Goal: Transaction & Acquisition: Purchase product/service

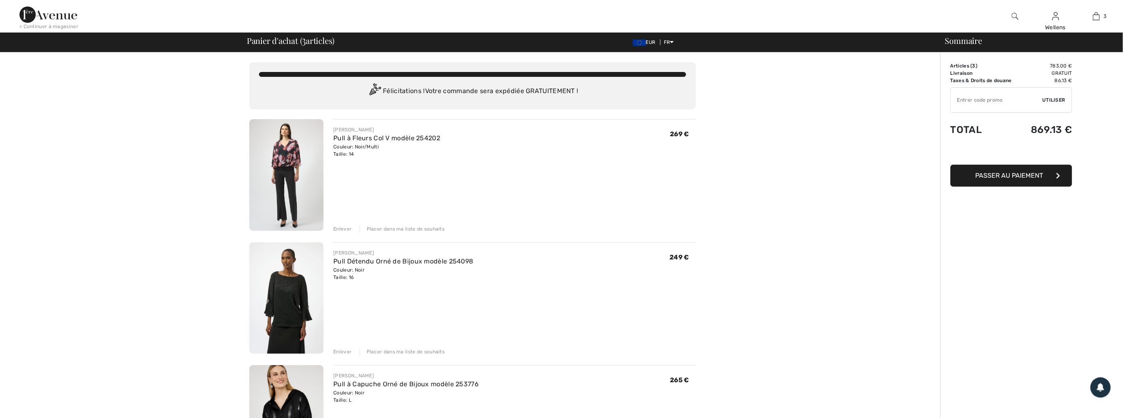
click at [285, 161] on img at bounding box center [286, 175] width 74 height 112
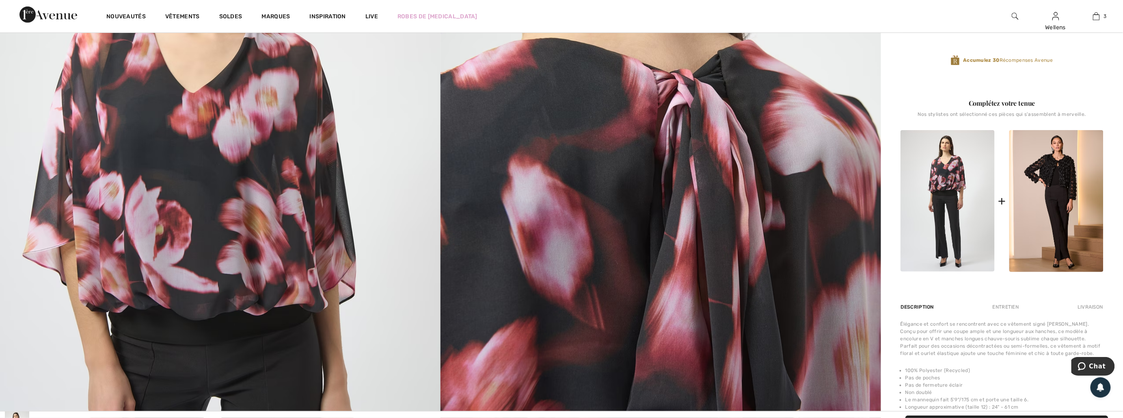
scroll to position [225, 0]
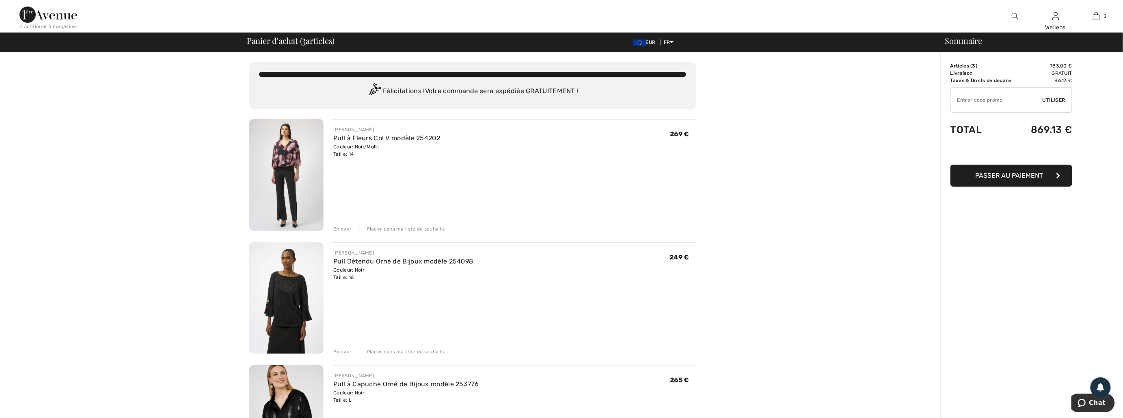
click at [288, 276] on img at bounding box center [286, 298] width 74 height 112
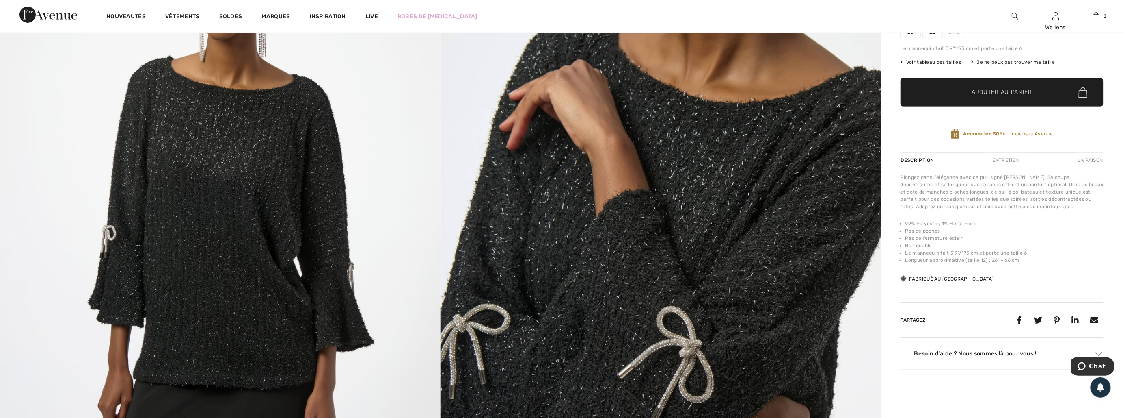
scroll to position [180, 0]
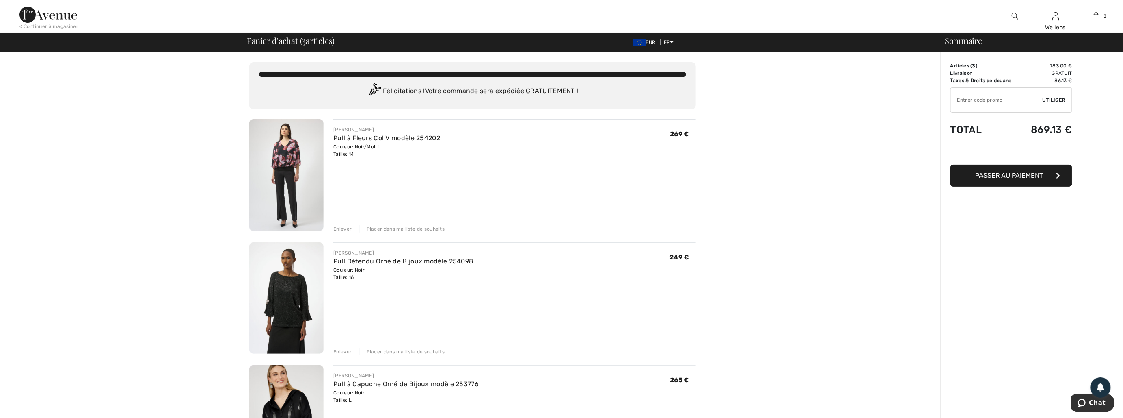
click at [340, 351] on div "Enlever" at bounding box center [342, 351] width 18 height 7
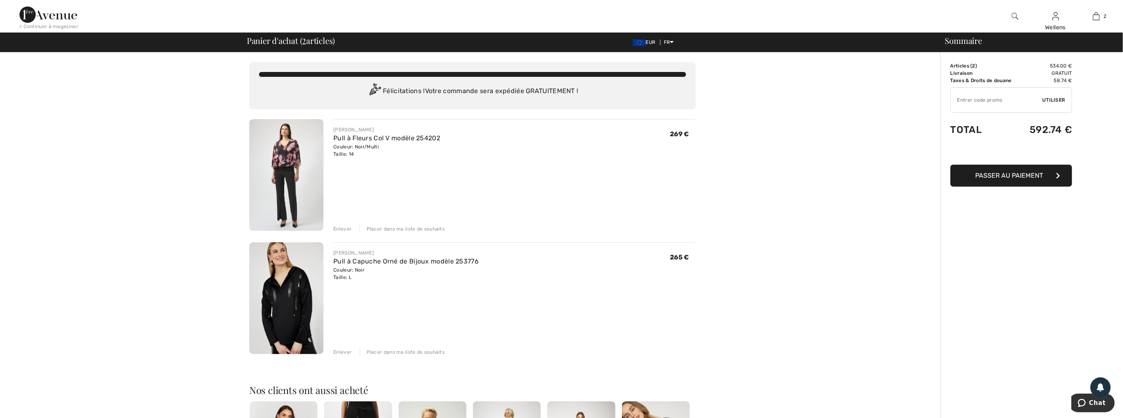
click at [291, 292] on img at bounding box center [286, 298] width 74 height 112
